Goal: Task Accomplishment & Management: Manage account settings

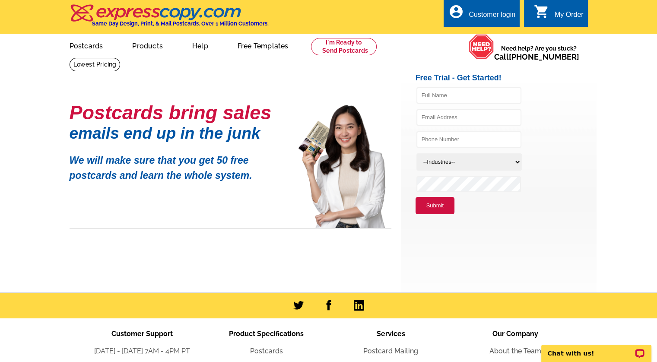
click at [487, 21] on div "Customer login" at bounding box center [492, 17] width 47 height 12
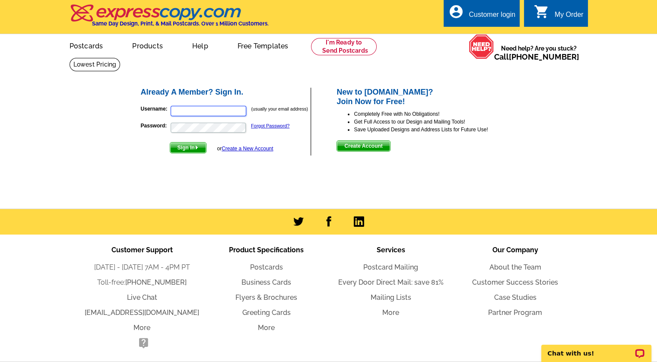
click at [182, 112] on input "Username:" at bounding box center [209, 111] width 76 height 10
type input "mbmarsh0930@gmail.com"
click at [181, 145] on span "Sign In" at bounding box center [188, 148] width 36 height 10
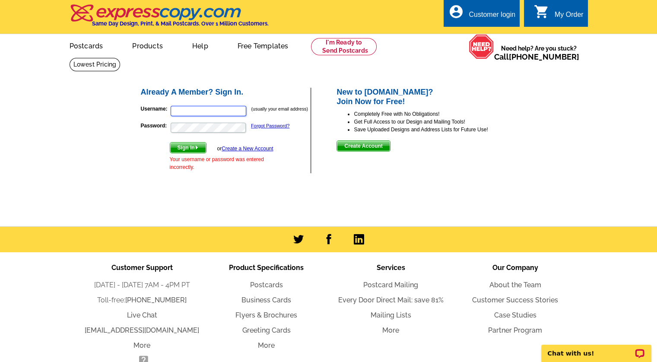
click at [179, 108] on input "Username:" at bounding box center [209, 111] width 76 height 10
type input "mbmarsh09302gmail.com"
click at [265, 124] on link "Forgot Password?" at bounding box center [270, 125] width 38 height 5
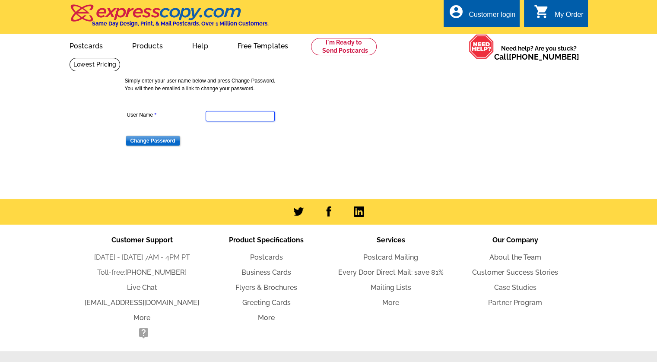
click at [222, 113] on input "User Name" at bounding box center [240, 116] width 69 height 10
type input "mbmarsh0930@gmail.com"
click at [140, 141] on input "Change Password" at bounding box center [153, 141] width 54 height 10
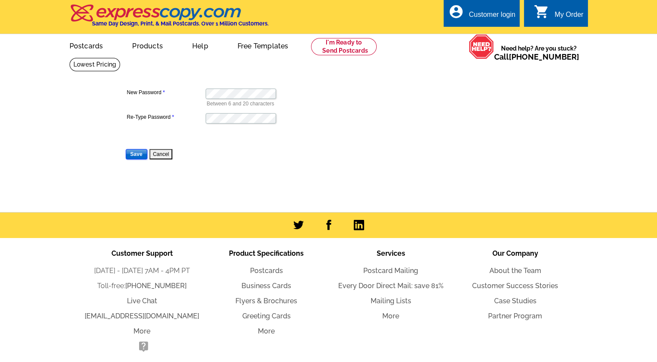
click at [135, 155] on input "Save" at bounding box center [137, 154] width 22 height 10
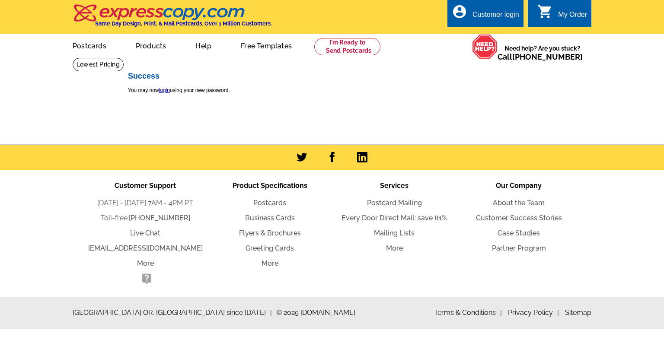
click at [483, 19] on div "Customer login" at bounding box center [495, 17] width 47 height 12
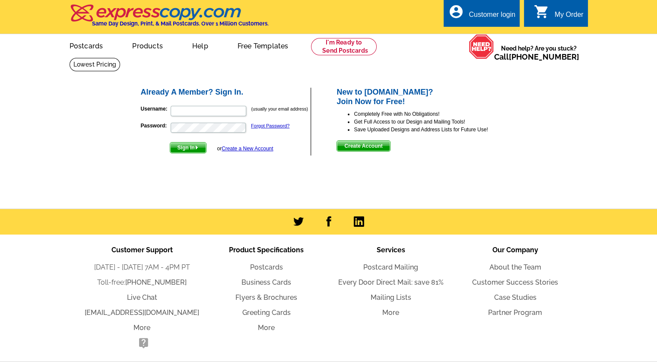
drag, startPoint x: 178, startPoint y: 105, endPoint x: 181, endPoint y: 110, distance: 5.8
click at [181, 110] on form "Username: (usually your email address) Password: Forgot Password? Sign In or Cr…" at bounding box center [226, 127] width 170 height 53
click at [181, 110] on input "Username:" at bounding box center [209, 111] width 76 height 10
type input "mbmarsh0930@gmail.com"
click at [183, 149] on span "Sign In" at bounding box center [188, 148] width 36 height 10
